Goal: Task Accomplishment & Management: Manage account settings

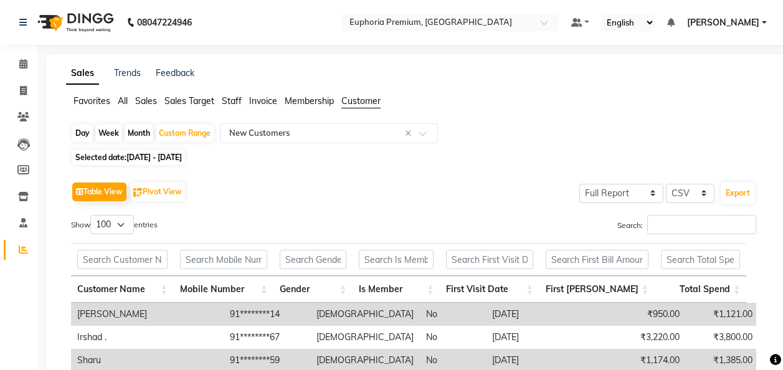
select select "full_report"
select select "csv"
select select "100"
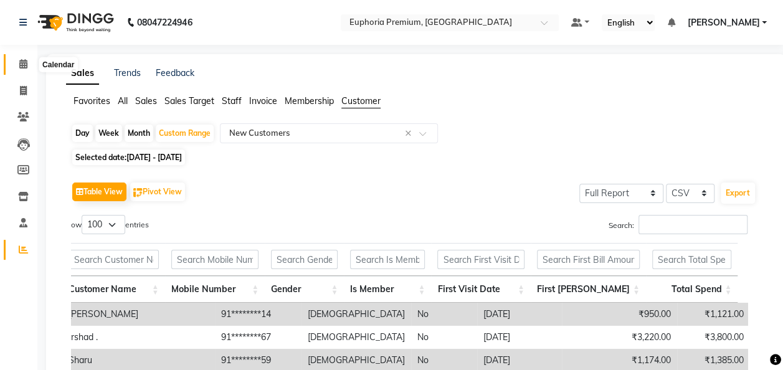
click at [21, 60] on icon at bounding box center [23, 63] width 8 height 9
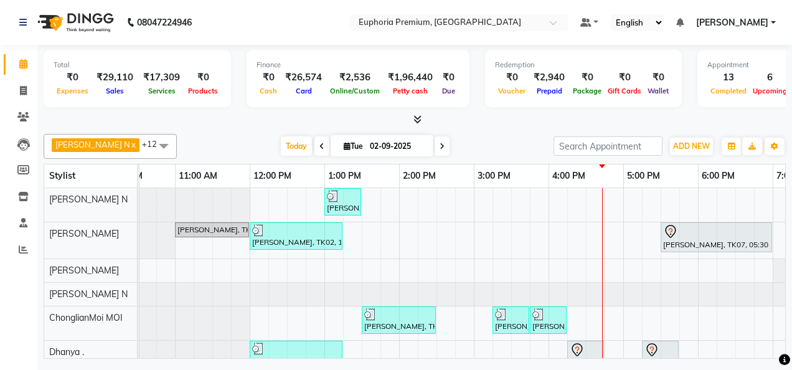
scroll to position [0, 189]
click at [281, 145] on span "Today" at bounding box center [296, 145] width 31 height 19
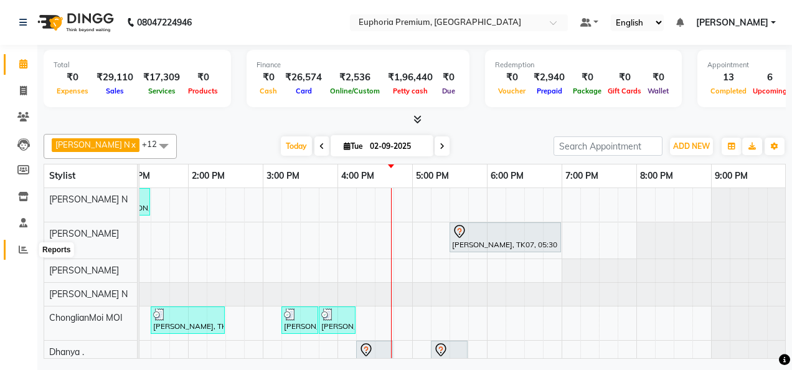
click at [27, 245] on icon at bounding box center [23, 249] width 9 height 9
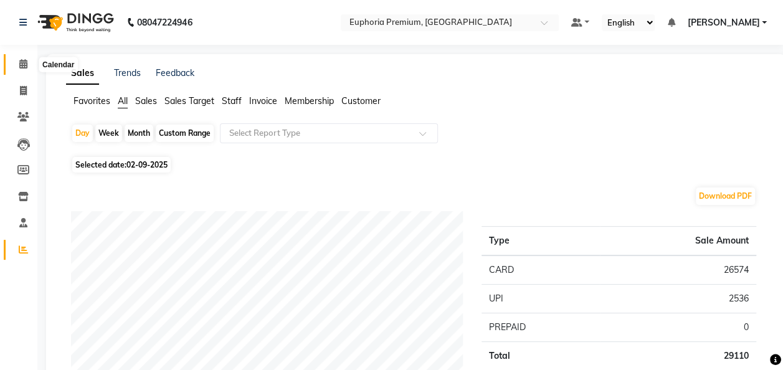
click at [24, 66] on icon at bounding box center [23, 63] width 8 height 9
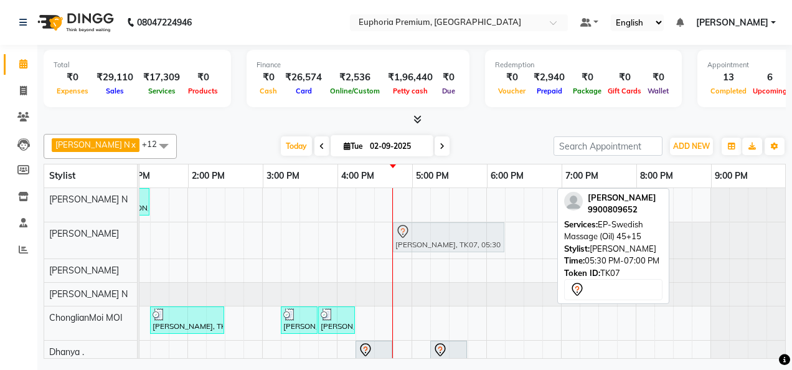
drag, startPoint x: 522, startPoint y: 227, endPoint x: 456, endPoint y: 237, distance: 66.1
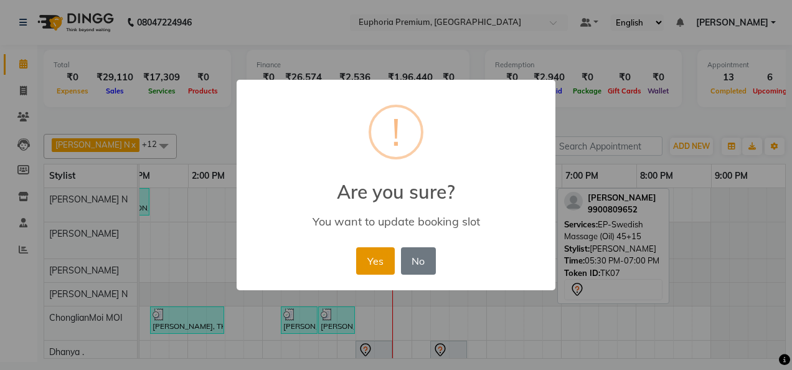
click at [371, 265] on button "Yes" at bounding box center [375, 260] width 38 height 27
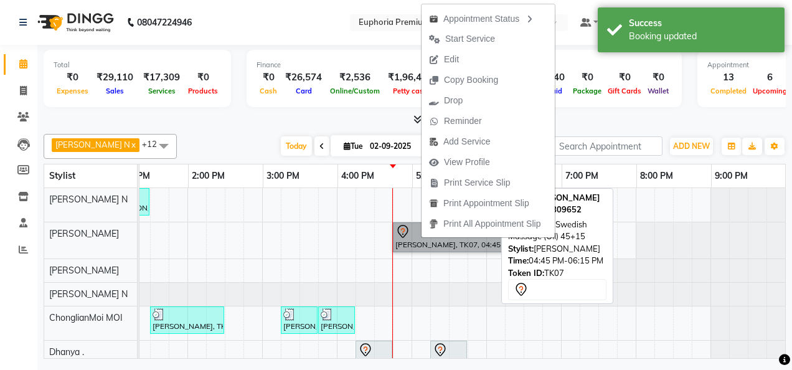
click at [395, 237] on link "[PERSON_NAME], TK07, 04:45 PM-06:15 PM, EP-Swedish Massage (Oil) 45+15" at bounding box center [448, 237] width 111 height 30
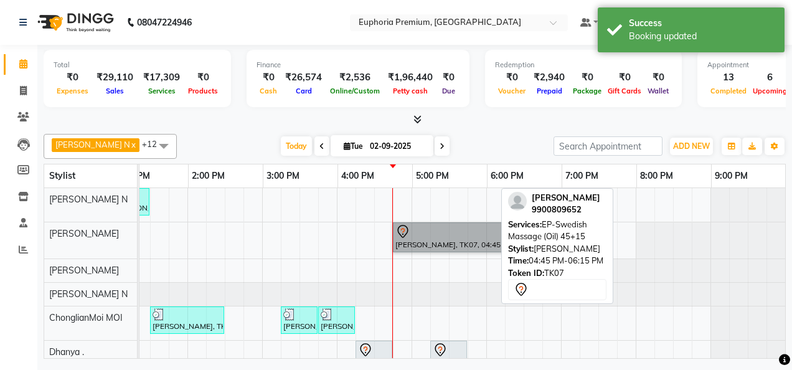
click at [395, 237] on link "[PERSON_NAME], TK07, 04:45 PM-06:15 PM, EP-Swedish Massage (Oil) 45+15" at bounding box center [448, 237] width 111 height 30
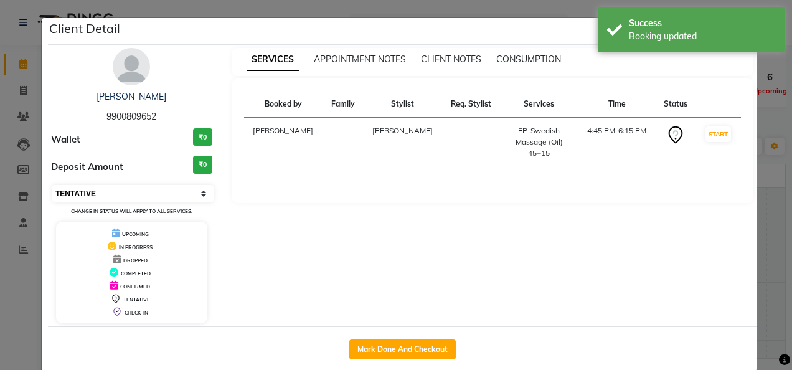
click at [135, 192] on select "Select IN SERVICE CONFIRMED TENTATIVE CHECK IN MARK DONE DROPPED UPCOMING" at bounding box center [132, 193] width 161 height 17
select select "8"
click at [52, 185] on select "Select IN SERVICE CONFIRMED TENTATIVE CHECK IN MARK DONE DROPPED UPCOMING" at bounding box center [132, 193] width 161 height 17
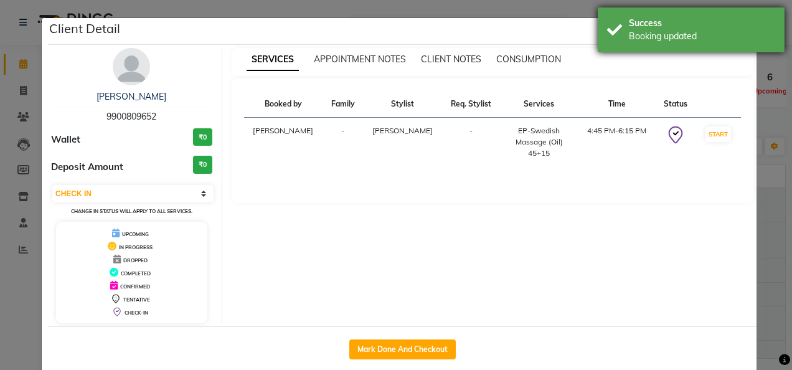
click at [739, 26] on div "Success" at bounding box center [702, 23] width 146 height 13
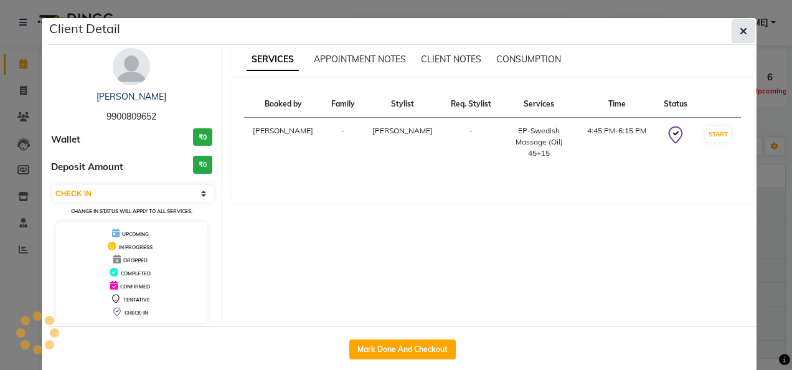
click at [744, 31] on button "button" at bounding box center [744, 31] width 24 height 24
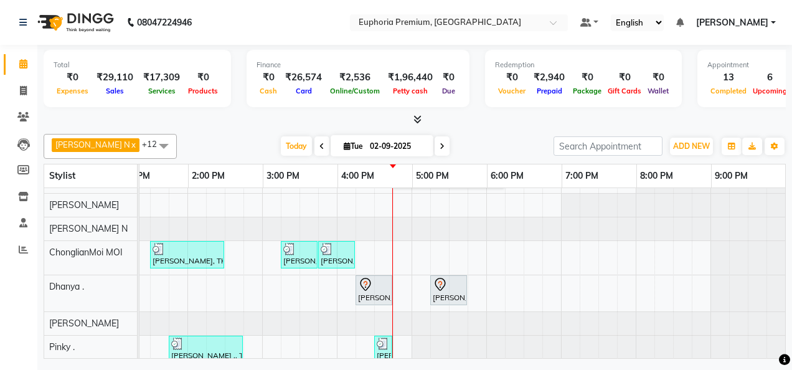
scroll to position [66, 0]
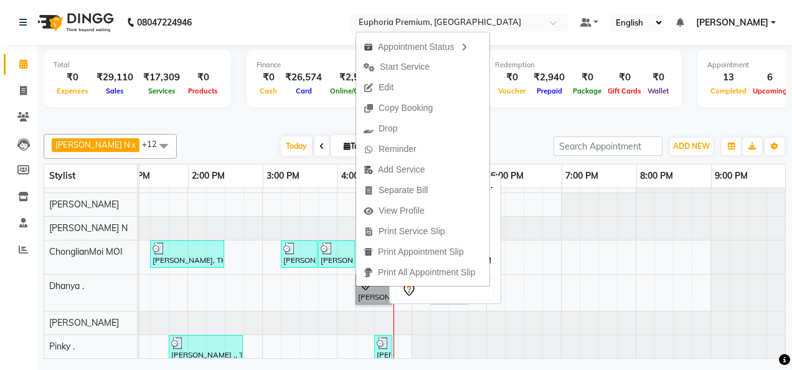
click at [356, 286] on link "[PERSON_NAME] ., TK08, 04:15 PM-04:45 PM, EP-Head Massage (30 Mins) w/o Hairwash" at bounding box center [374, 290] width 37 height 30
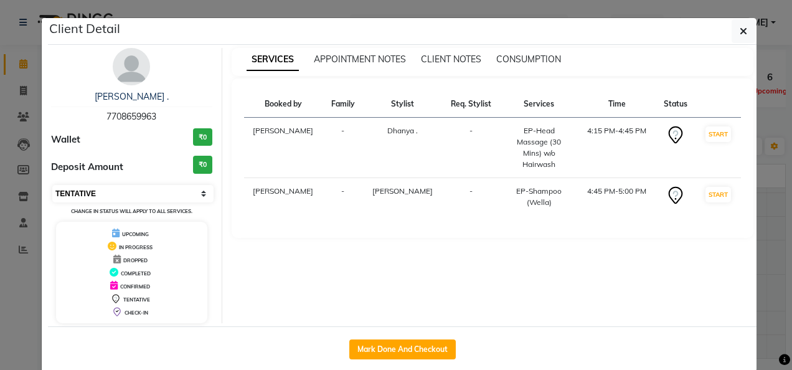
click at [177, 189] on select "Select IN SERVICE CONFIRMED TENTATIVE CHECK IN MARK DONE DROPPED UPCOMING" at bounding box center [132, 193] width 161 height 17
select select "8"
click at [52, 185] on select "Select IN SERVICE CONFIRMED TENTATIVE CHECK IN MARK DONE DROPPED UPCOMING" at bounding box center [132, 193] width 161 height 17
click at [739, 37] on button "button" at bounding box center [744, 31] width 24 height 24
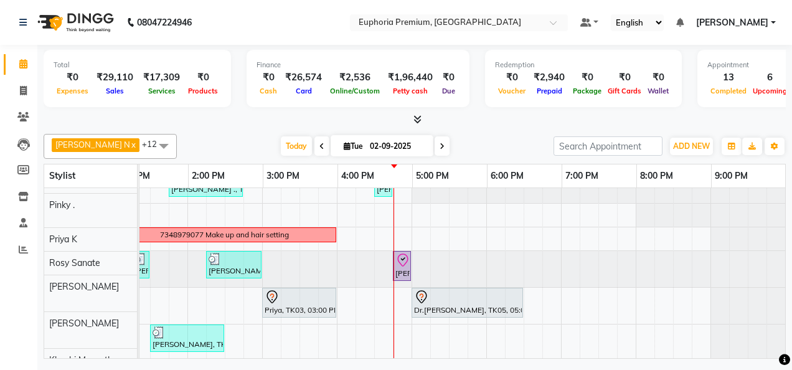
scroll to position [238, 0]
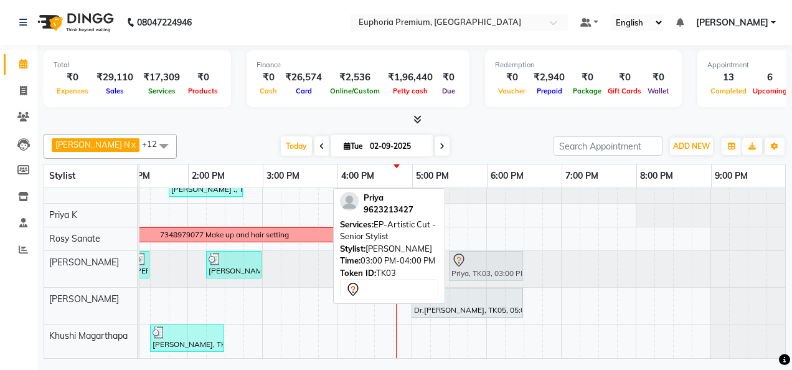
drag, startPoint x: 301, startPoint y: 286, endPoint x: 489, endPoint y: 247, distance: 192.9
click at [489, 247] on tbody "[PERSON_NAME] ., TK06, 01:00 PM-01:30 PM, EP-[PERSON_NAME] Trim/Design MEN [PER…" at bounding box center [262, 157] width 1046 height 402
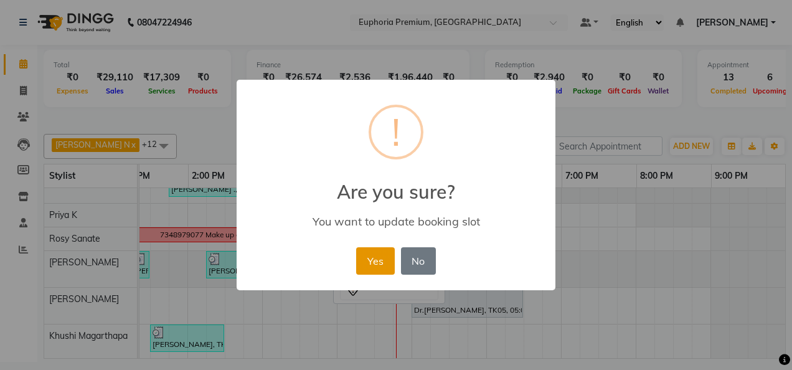
click at [377, 255] on button "Yes" at bounding box center [375, 260] width 38 height 27
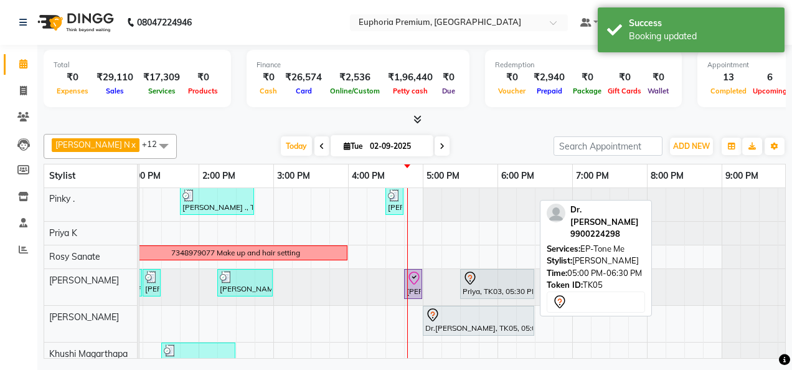
scroll to position [214, 0]
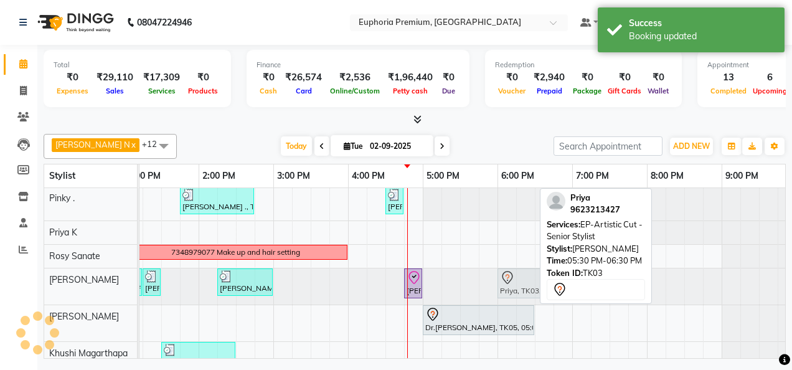
drag, startPoint x: 476, startPoint y: 288, endPoint x: 514, endPoint y: 286, distance: 38.7
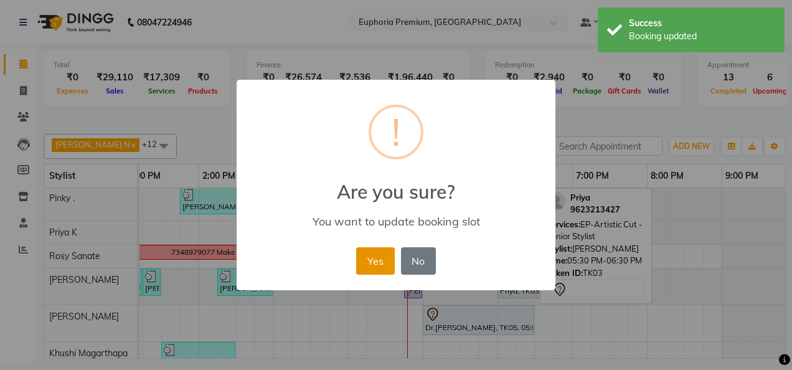
click at [375, 265] on button "Yes" at bounding box center [375, 260] width 38 height 27
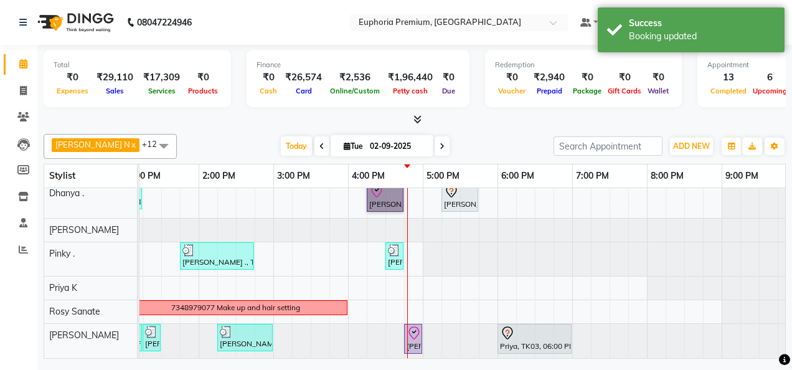
scroll to position [161, 0]
